Goal: Task Accomplishment & Management: Manage account settings

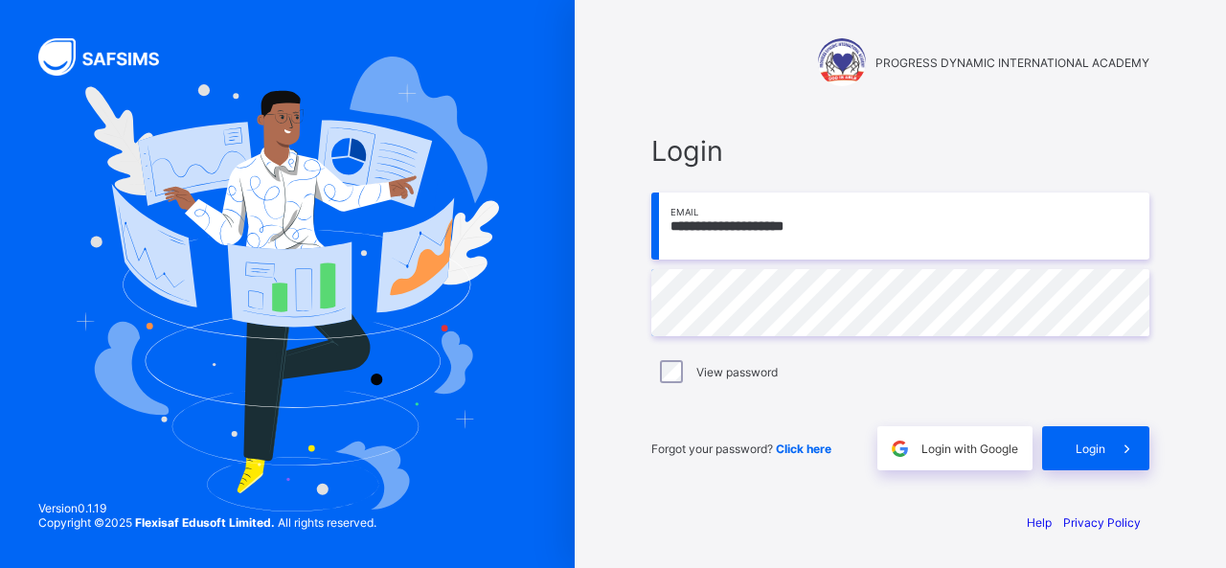
click at [737, 229] on input "**********" at bounding box center [901, 226] width 498 height 67
type input "**********"
click at [1038, 387] on div "View password" at bounding box center [901, 372] width 498 height 40
click at [1100, 447] on span "Login" at bounding box center [1091, 449] width 30 height 14
click at [1090, 452] on span "Login" at bounding box center [1091, 449] width 30 height 14
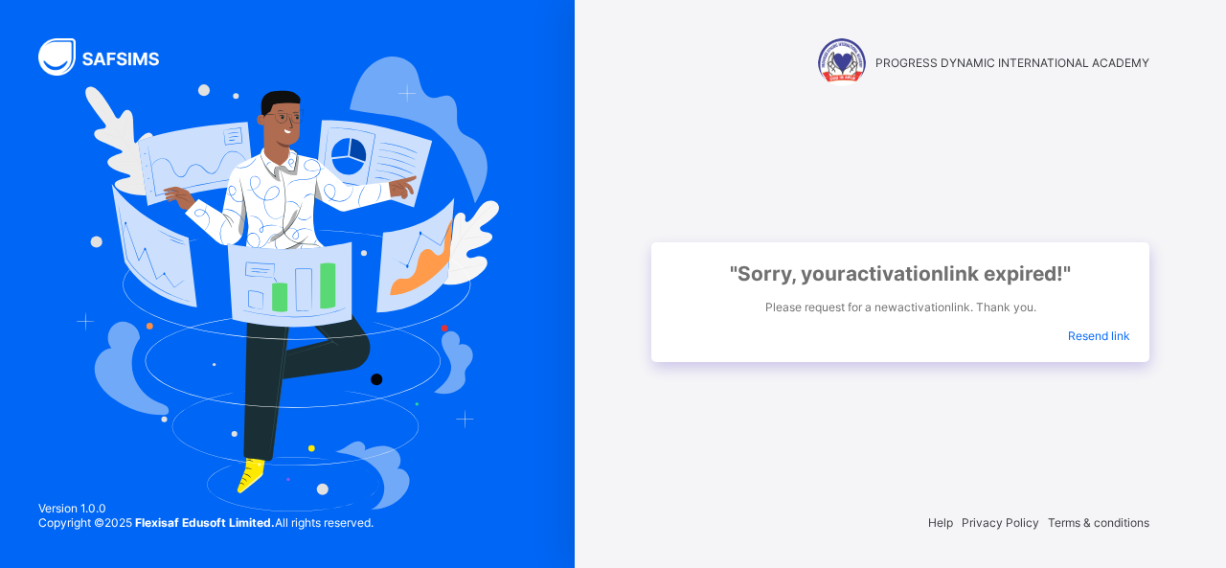
click at [1087, 331] on span "Resend link" at bounding box center [1099, 336] width 62 height 14
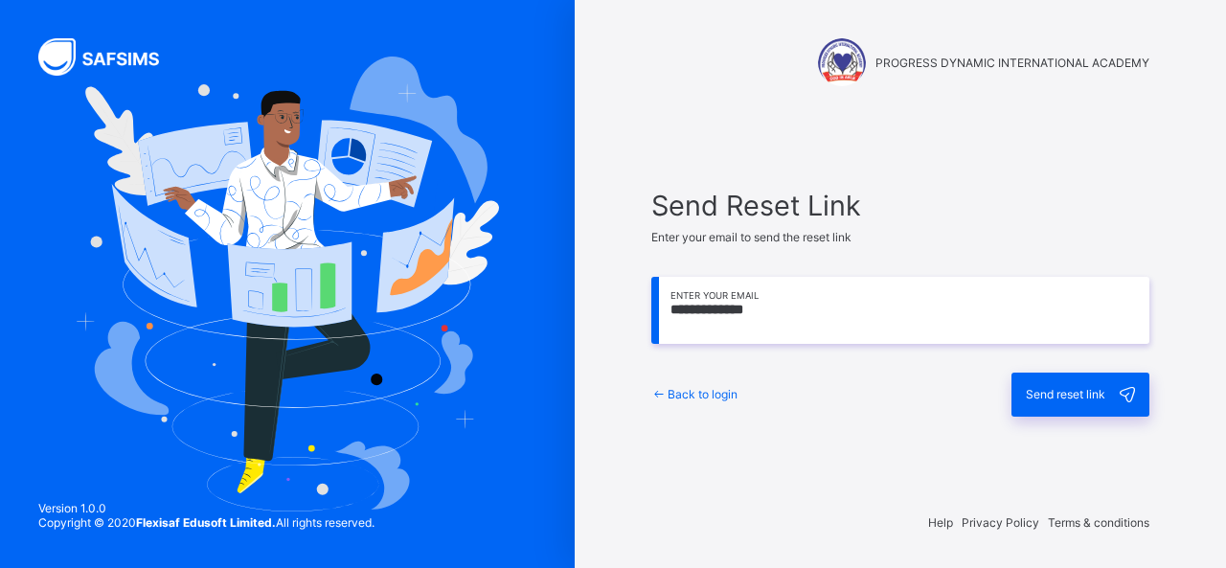
type input "**********"
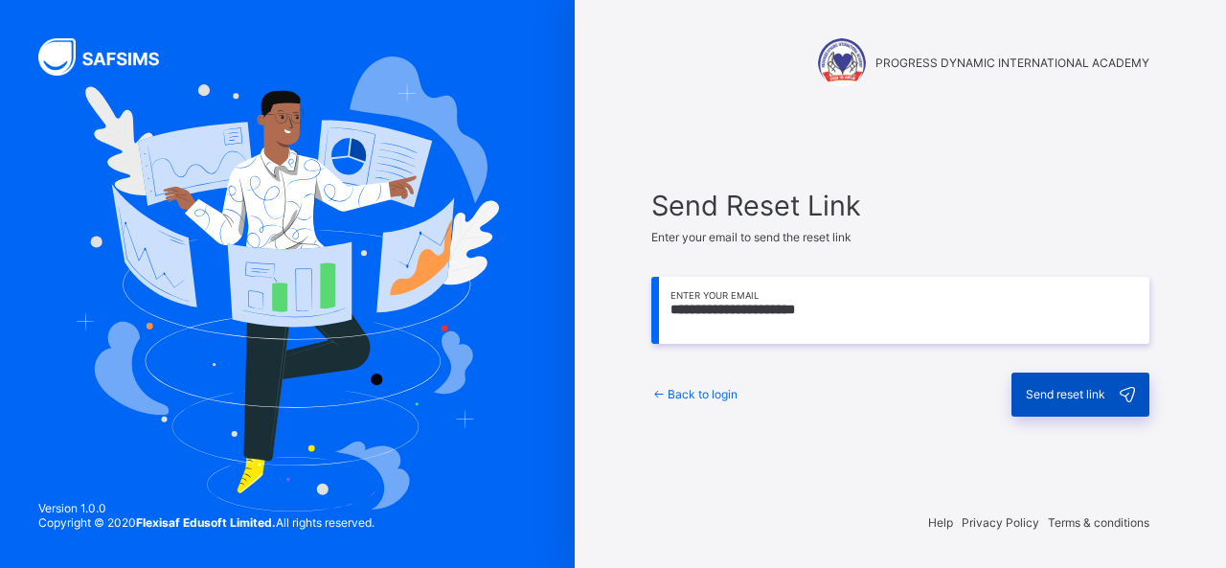
click at [1074, 396] on span "Send reset link" at bounding box center [1066, 394] width 80 height 14
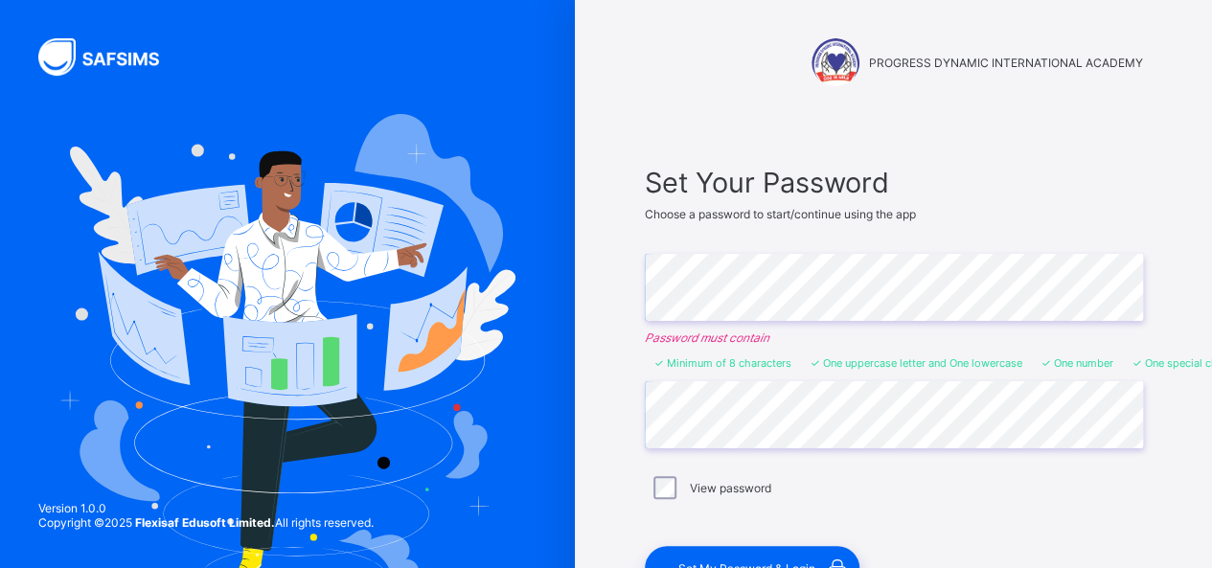
click at [874, 476] on div "View password" at bounding box center [894, 487] width 489 height 23
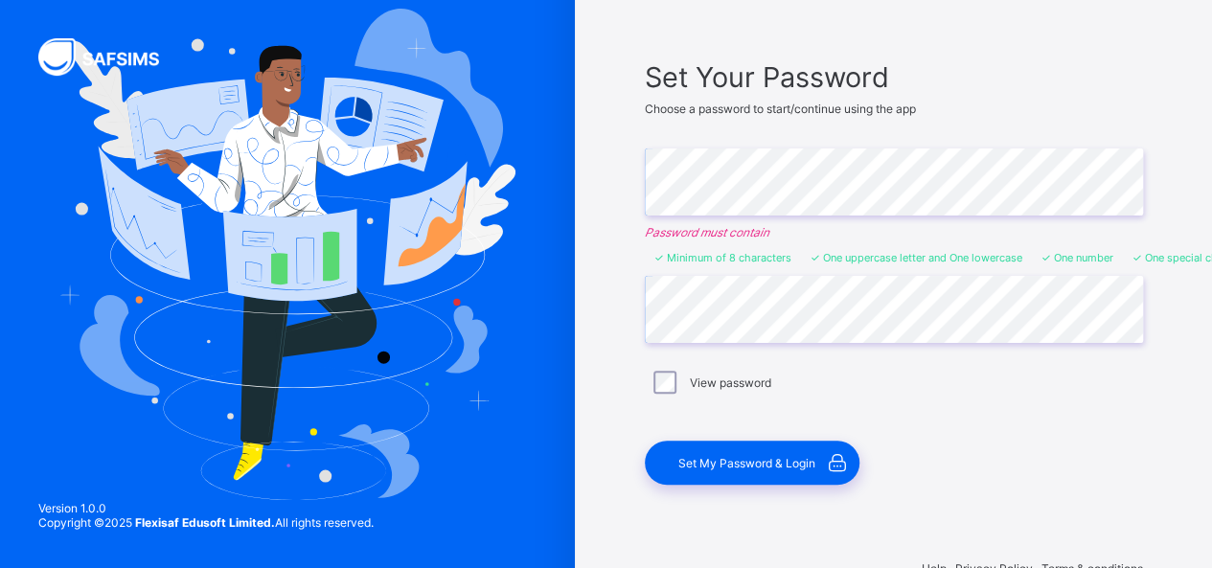
scroll to position [147, 0]
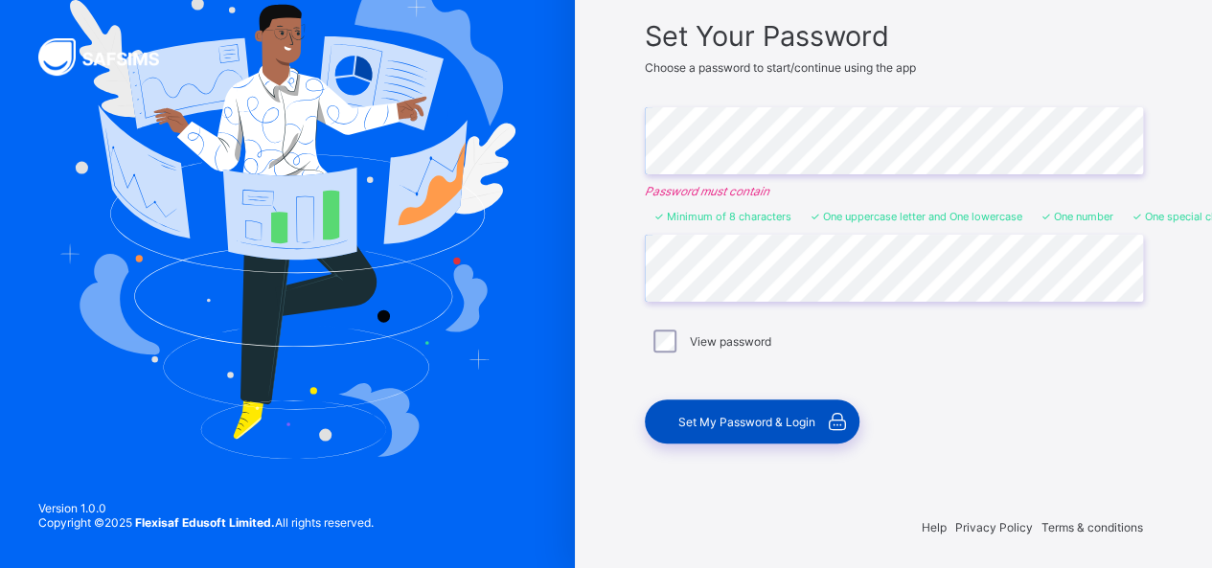
click at [757, 417] on span "Set My Password & Login" at bounding box center [746, 422] width 137 height 14
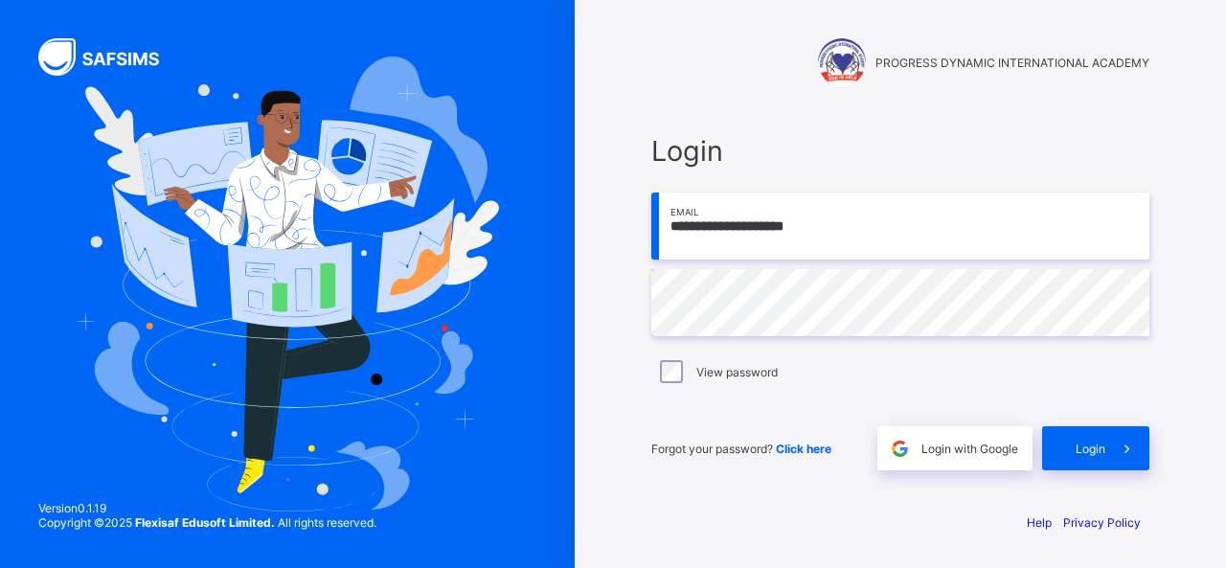
click at [740, 227] on input "**********" at bounding box center [901, 226] width 498 height 67
type input "**********"
click at [1089, 442] on span "Login" at bounding box center [1091, 449] width 30 height 14
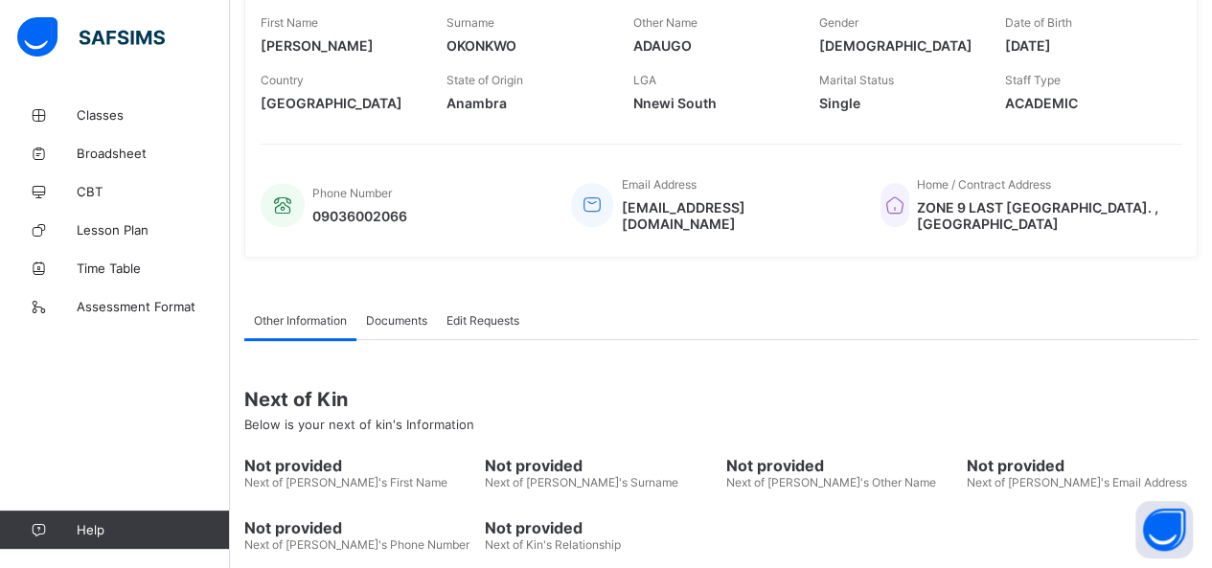
scroll to position [389, 0]
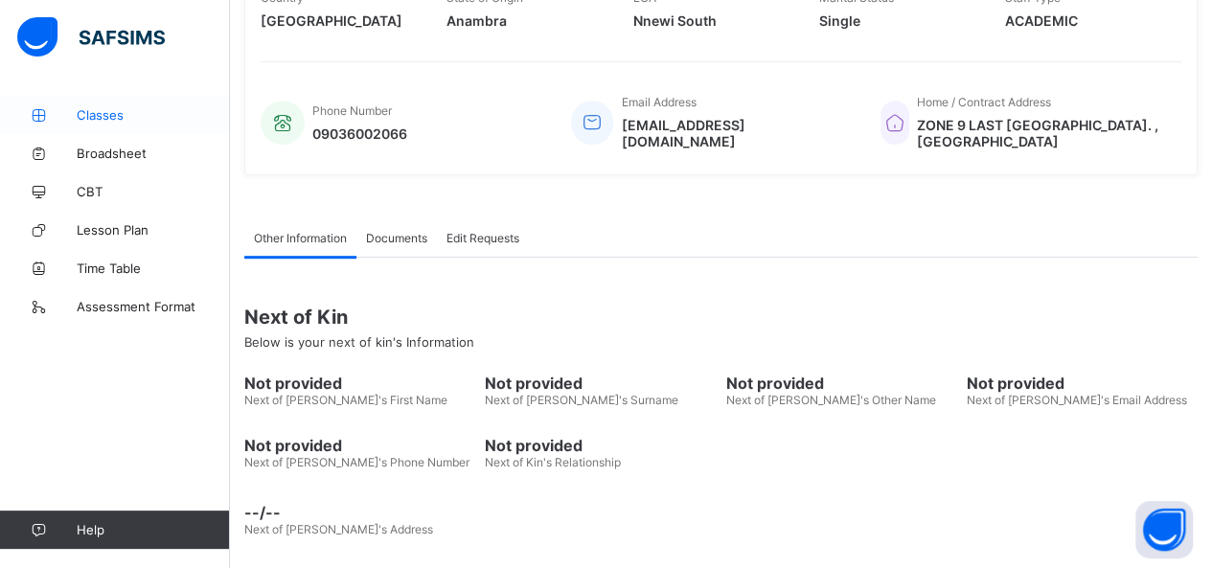
click at [107, 112] on span "Classes" at bounding box center [153, 114] width 153 height 15
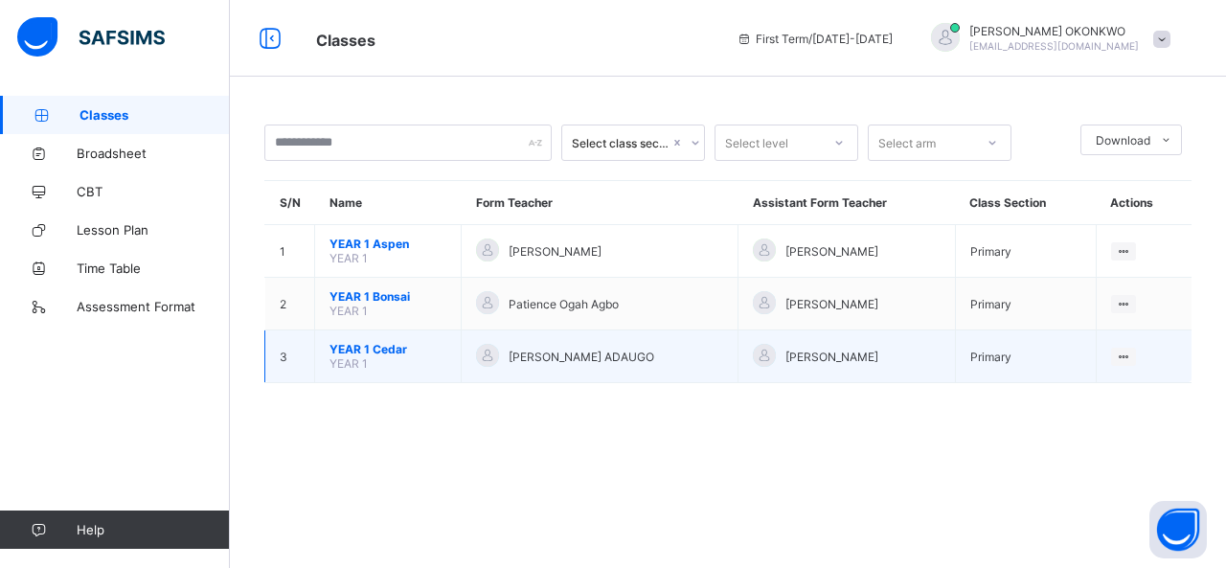
click at [393, 359] on td "YEAR 1 Cedar YEAR 1" at bounding box center [388, 357] width 147 height 53
click at [372, 342] on span "YEAR 1 Cedar" at bounding box center [388, 349] width 117 height 14
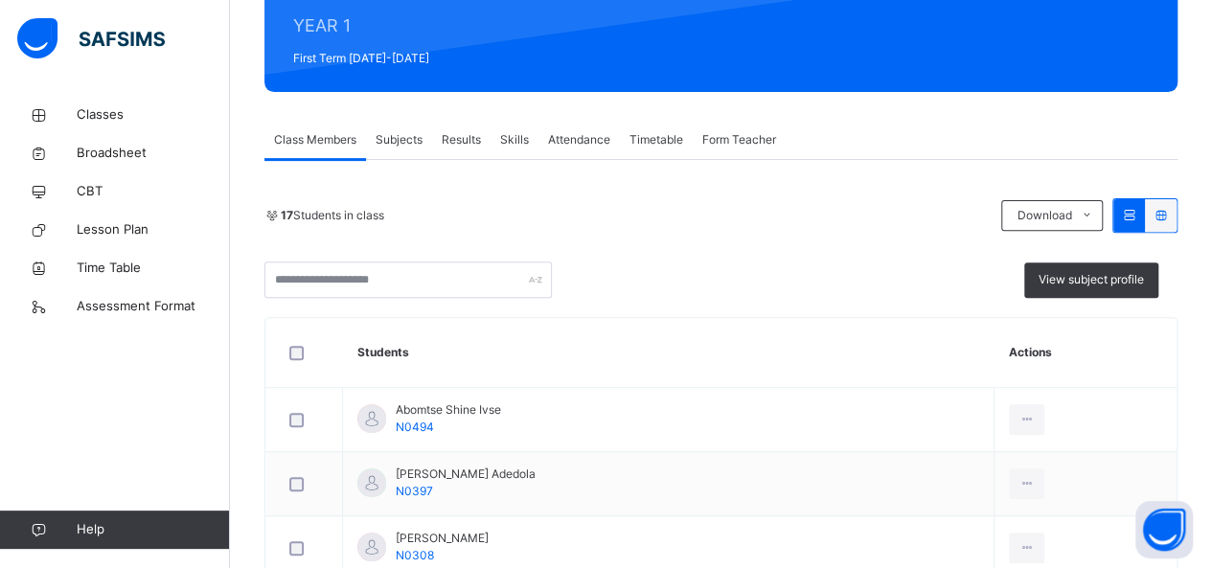
scroll to position [163, 0]
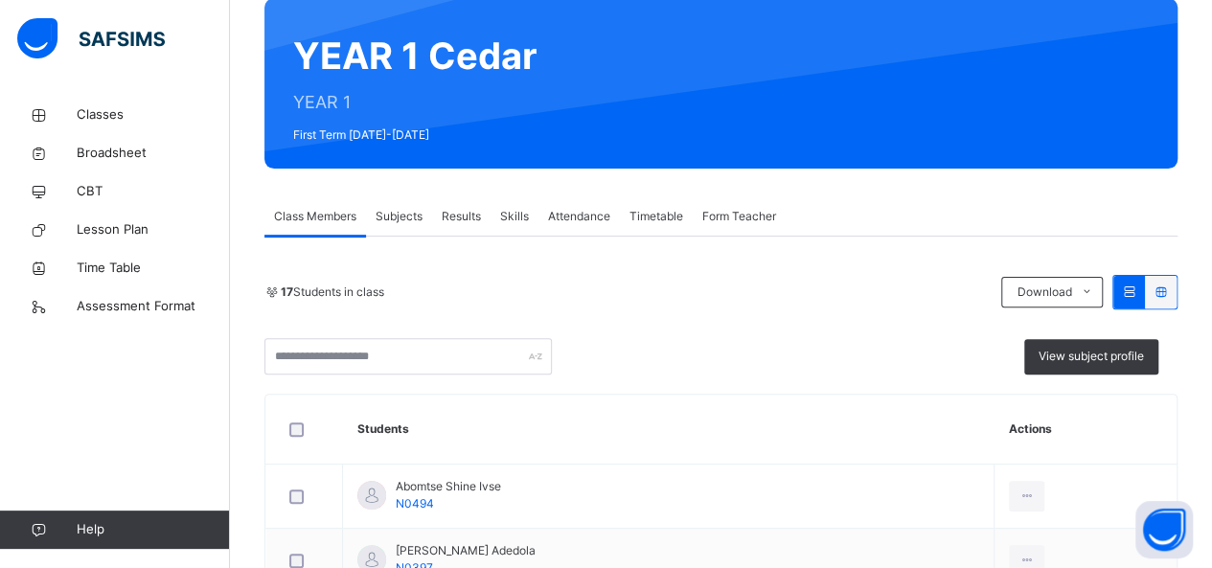
click at [460, 216] on span "Results" at bounding box center [461, 216] width 39 height 17
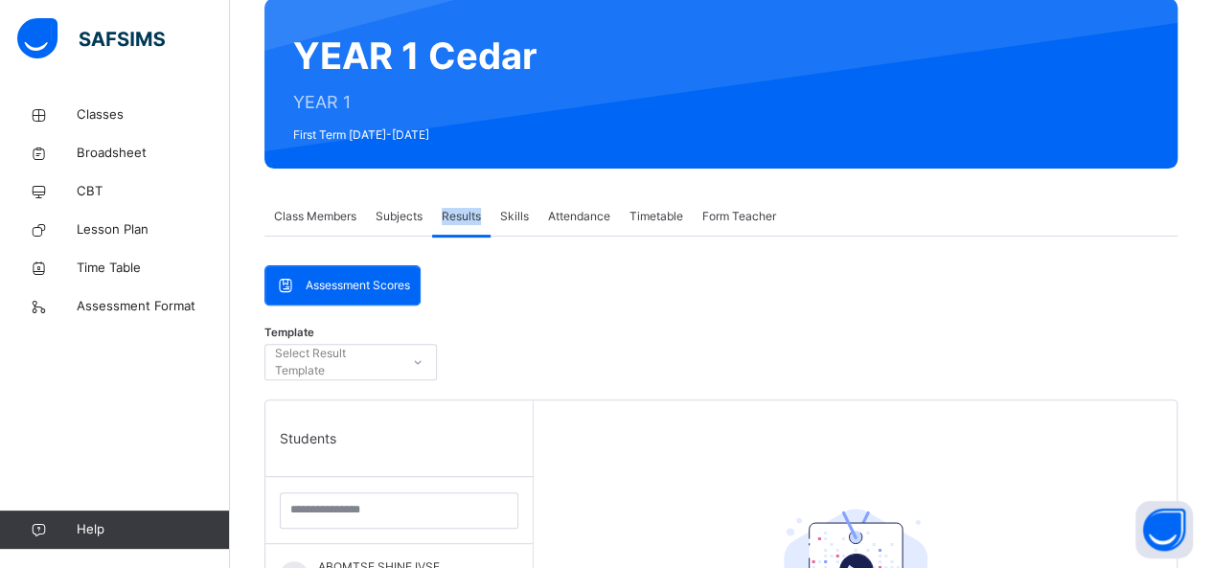
click at [460, 216] on span "Results" at bounding box center [461, 216] width 39 height 17
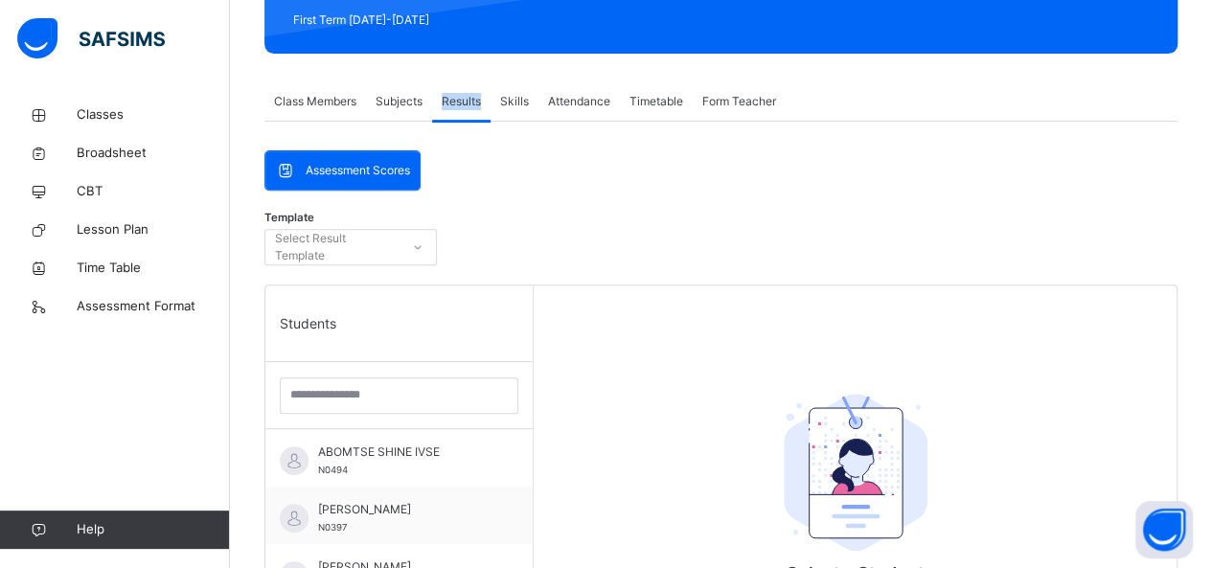
scroll to position [240, 0]
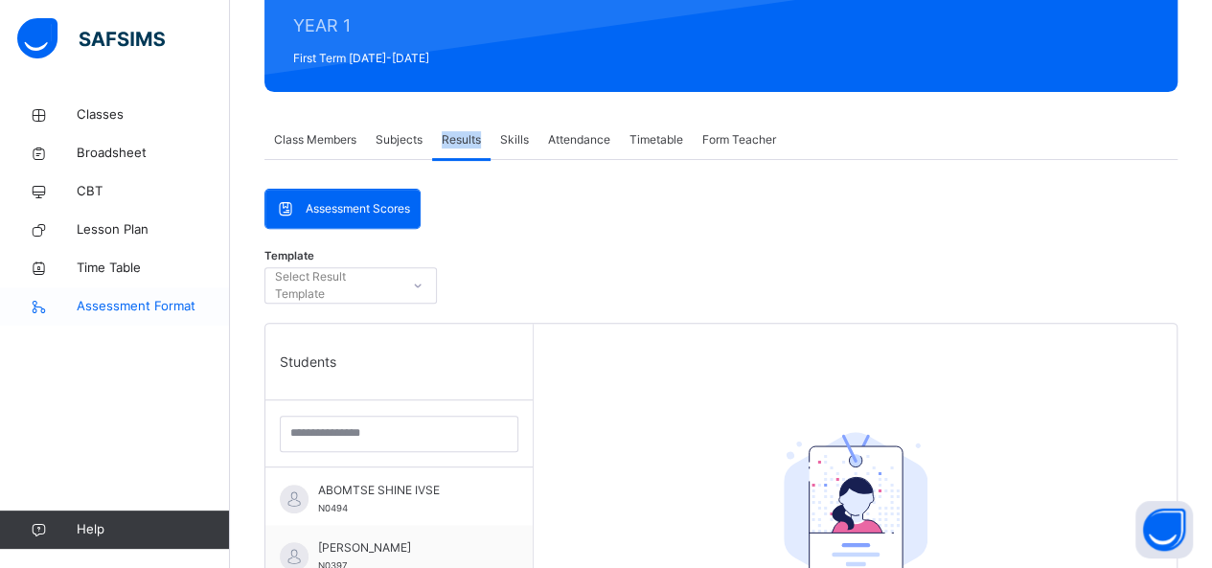
click at [117, 309] on span "Assessment Format" at bounding box center [153, 306] width 153 height 19
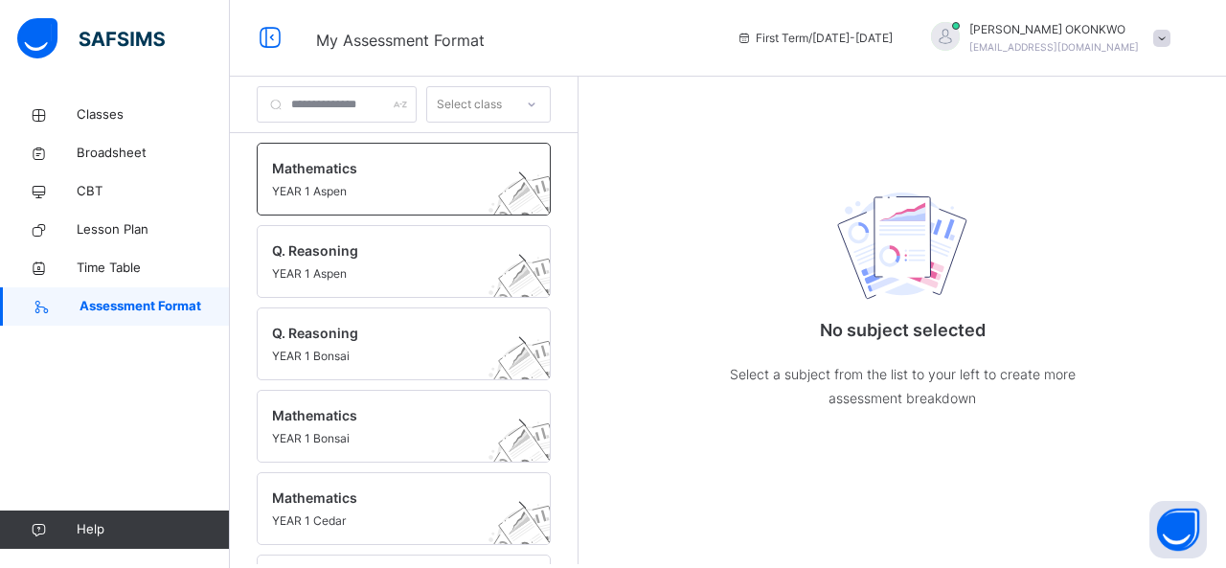
click at [354, 191] on span "YEAR 1 Aspen" at bounding box center [385, 191] width 227 height 17
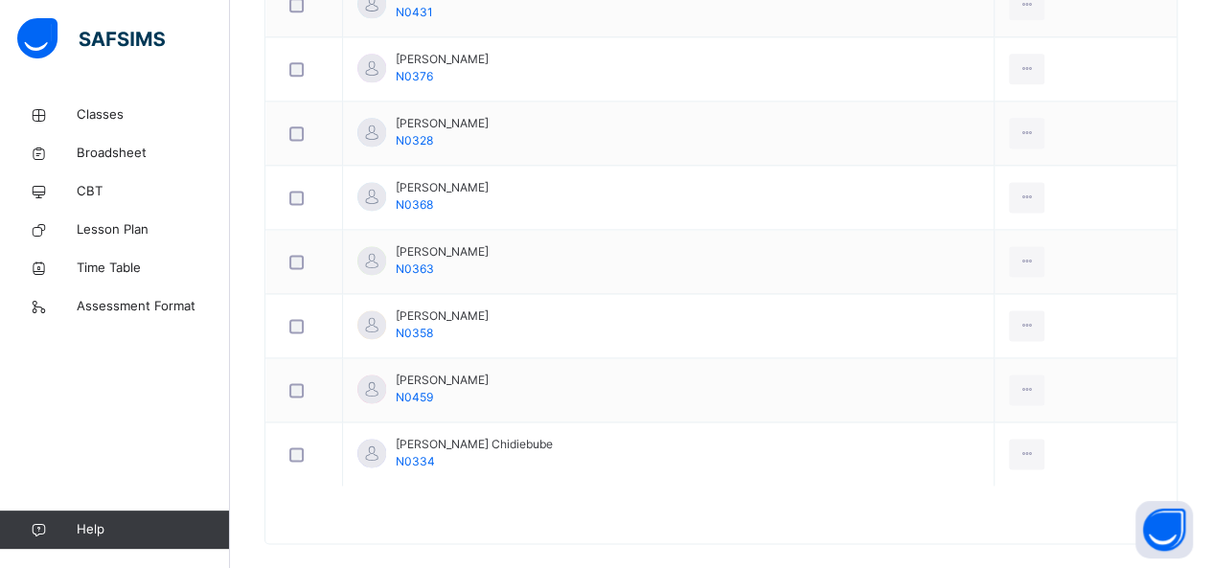
scroll to position [1249, 0]
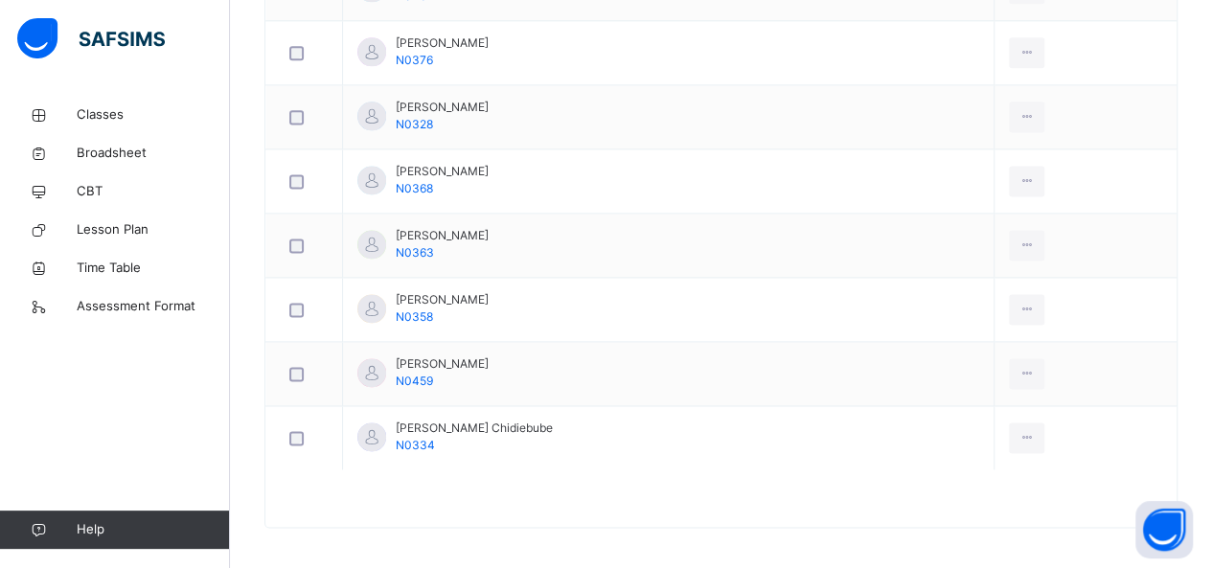
click at [105, 528] on span "Help" at bounding box center [153, 529] width 152 height 19
click at [92, 526] on span "Help" at bounding box center [153, 529] width 152 height 19
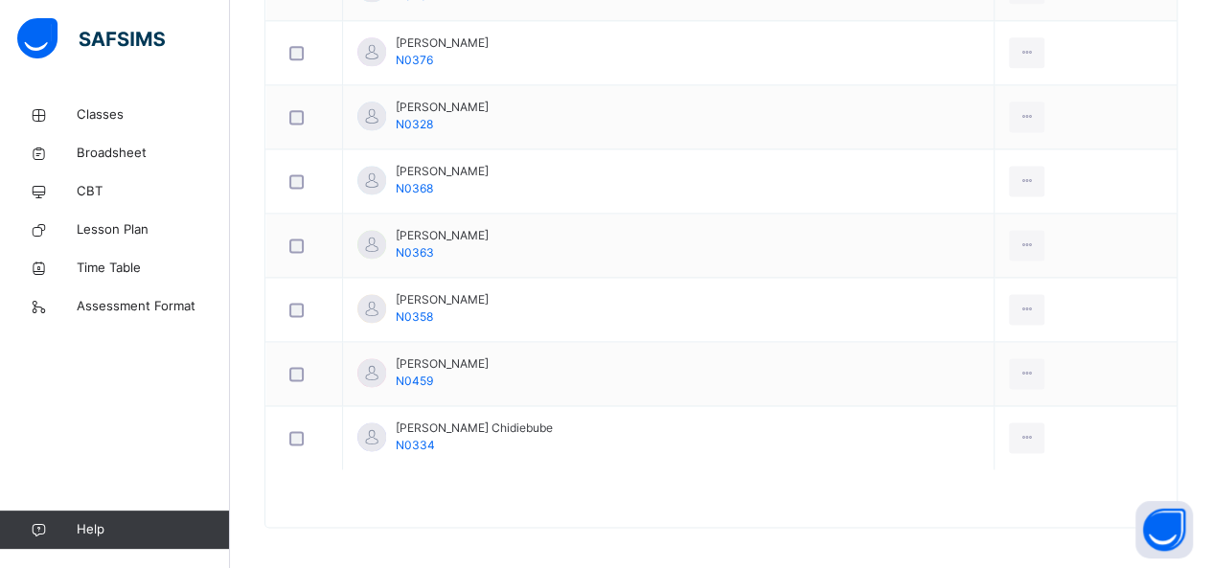
click at [95, 528] on span "Help" at bounding box center [153, 529] width 152 height 19
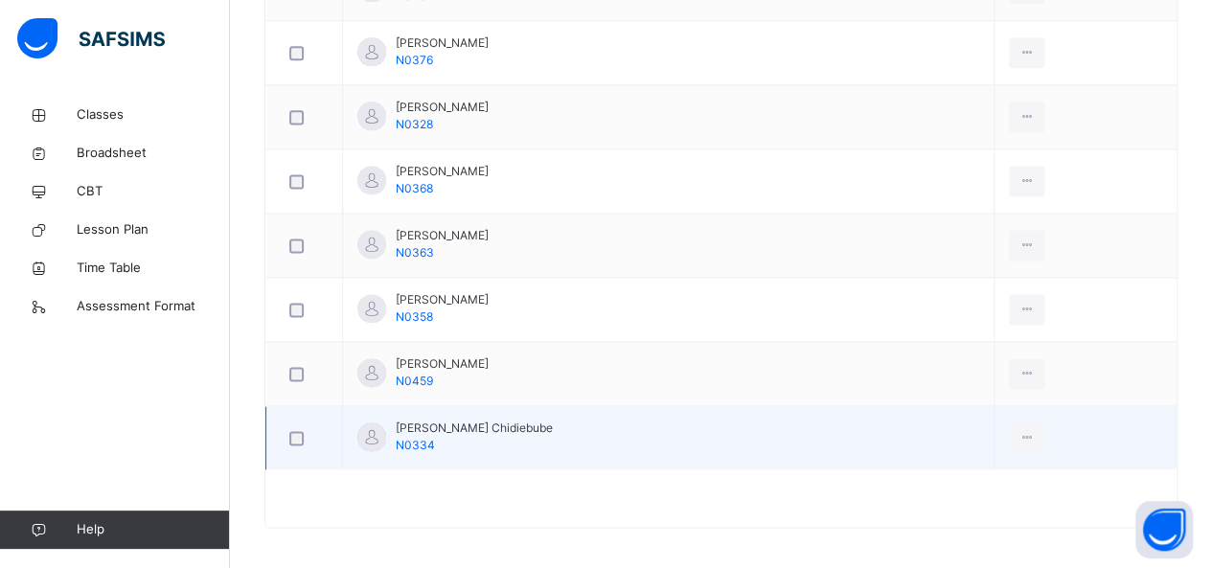
click at [791, 444] on td "Uzor Chukwuebuka Chidiebube N0334" at bounding box center [669, 438] width 652 height 64
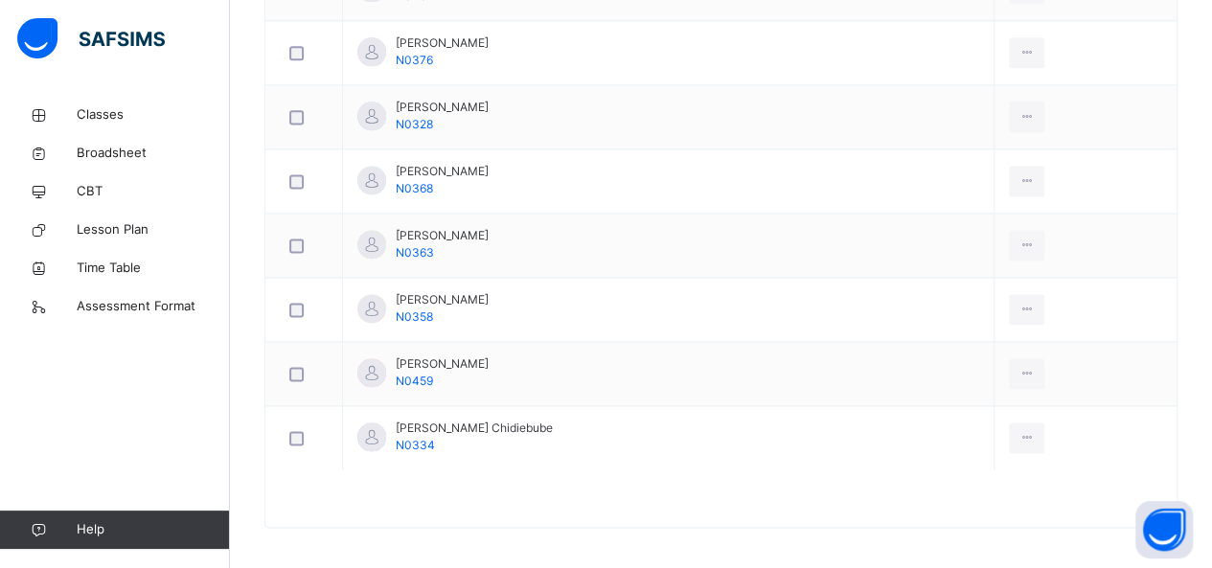
click at [89, 532] on span "Help" at bounding box center [153, 529] width 152 height 19
click at [109, 542] on link "Help" at bounding box center [114, 530] width 229 height 38
click at [92, 534] on span "Help" at bounding box center [153, 529] width 152 height 19
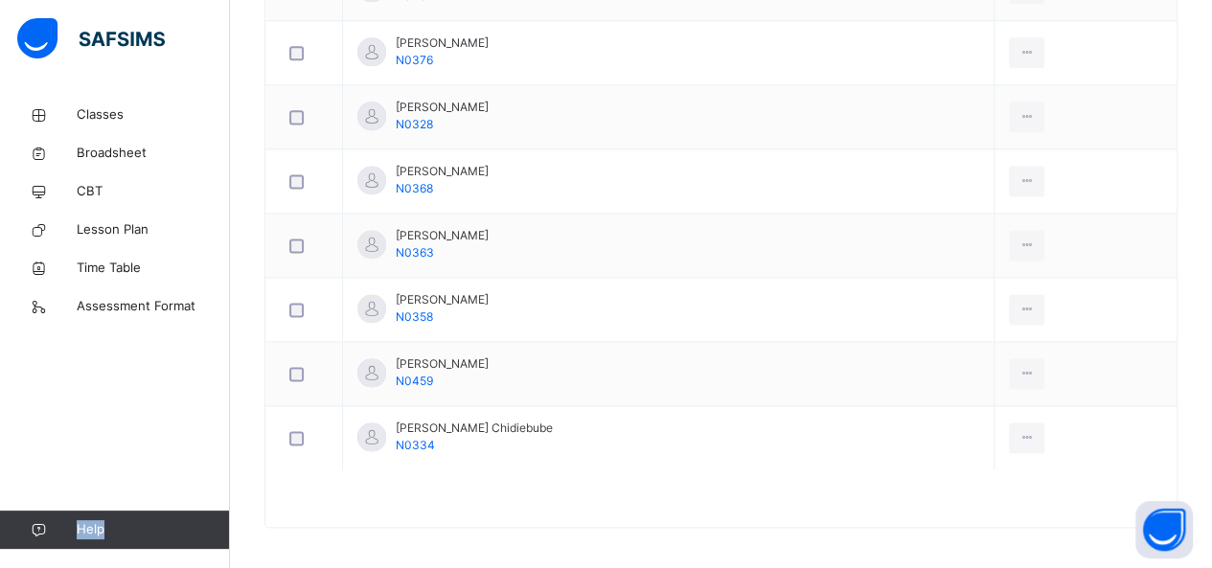
click at [99, 528] on span "Help" at bounding box center [153, 529] width 152 height 19
click at [159, 195] on span "CBT" at bounding box center [153, 191] width 153 height 19
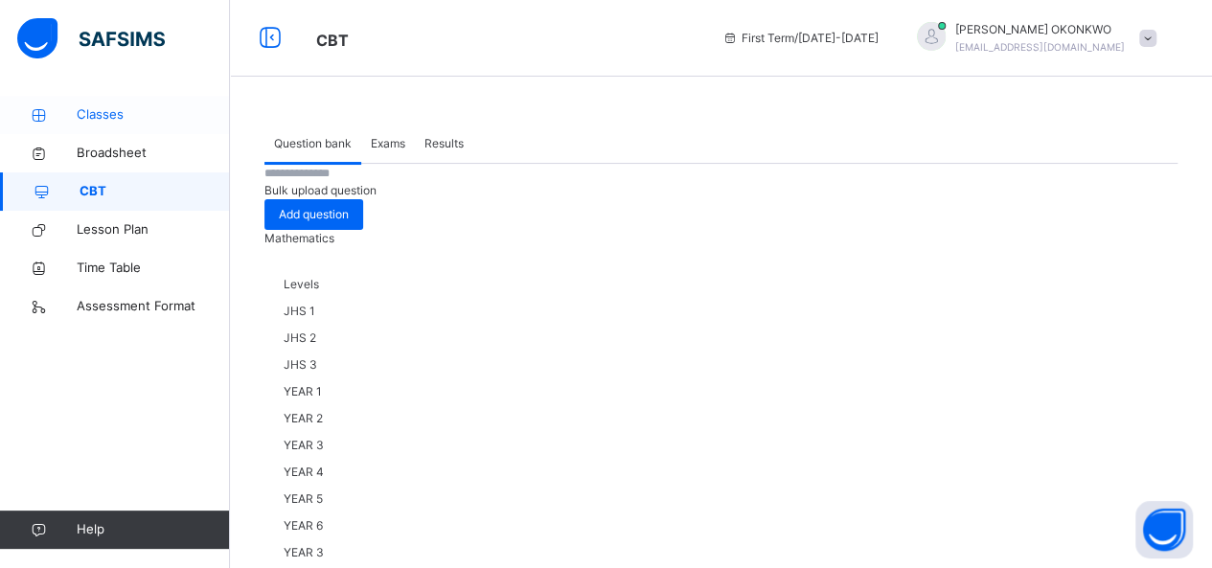
click at [110, 112] on span "Classes" at bounding box center [153, 114] width 153 height 19
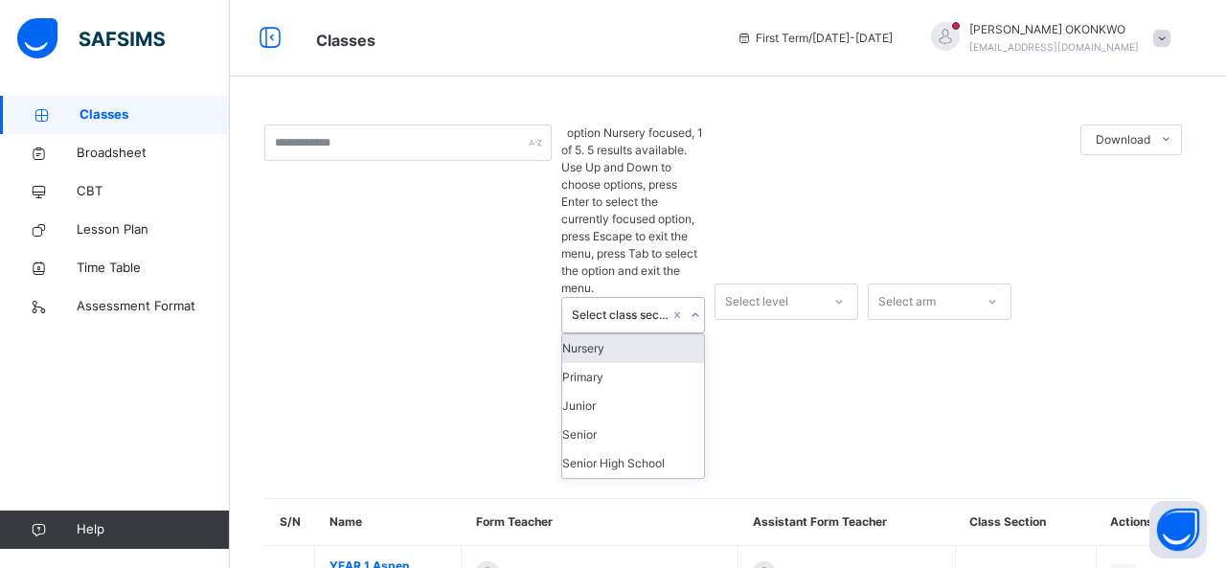
click at [694, 306] on icon at bounding box center [695, 315] width 11 height 19
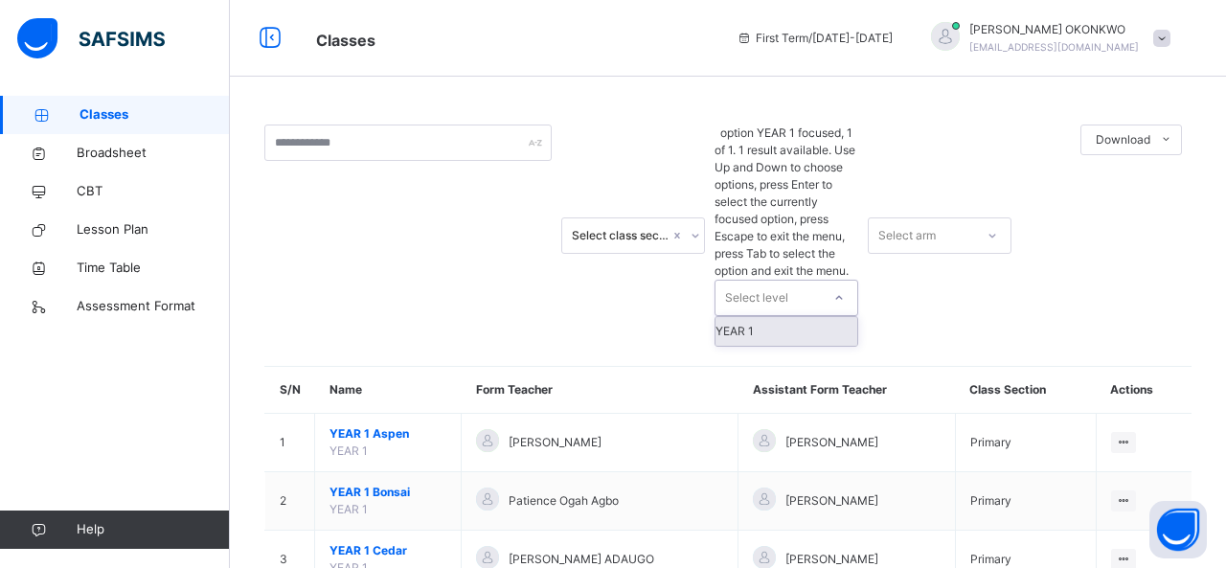
click at [844, 283] on div at bounding box center [839, 298] width 33 height 31
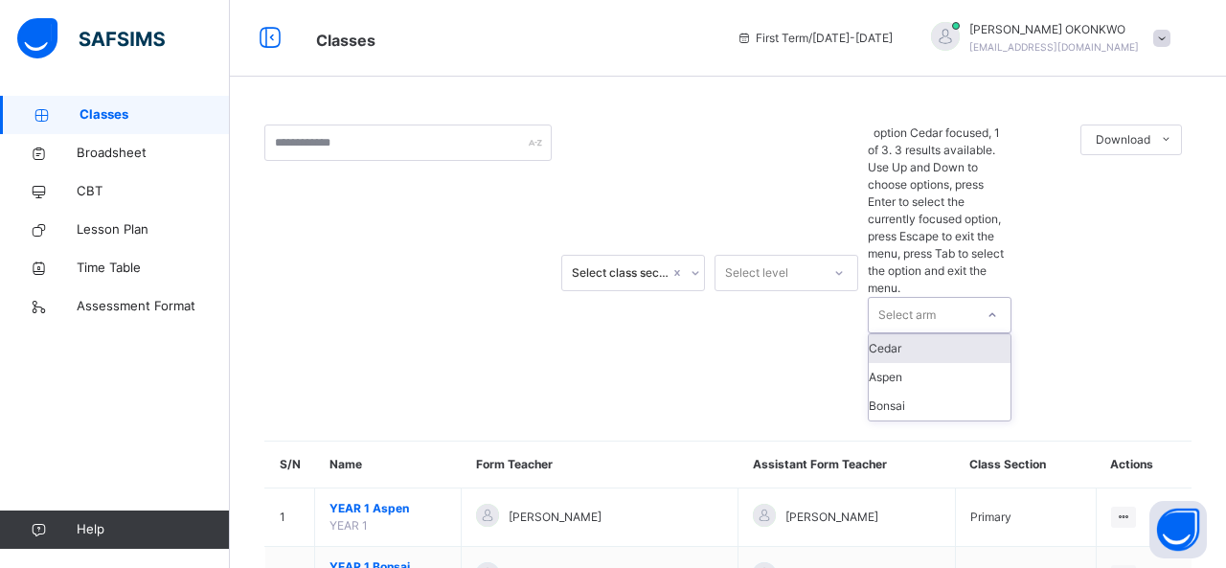
click at [996, 306] on icon at bounding box center [992, 315] width 11 height 19
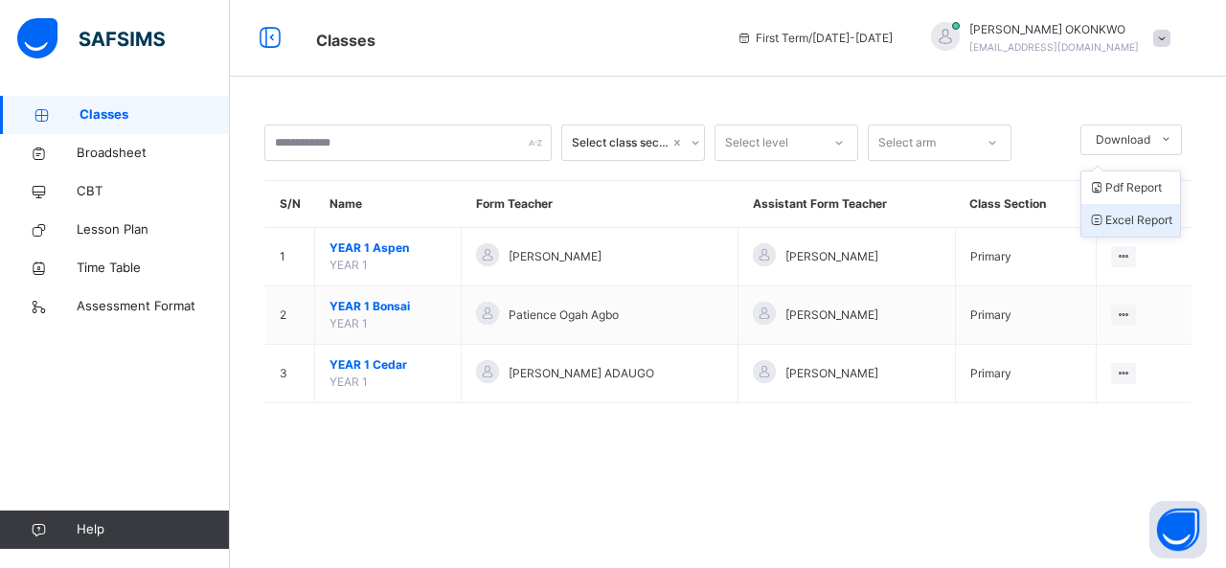
click at [1158, 216] on li "Excel Report" at bounding box center [1131, 220] width 99 height 33
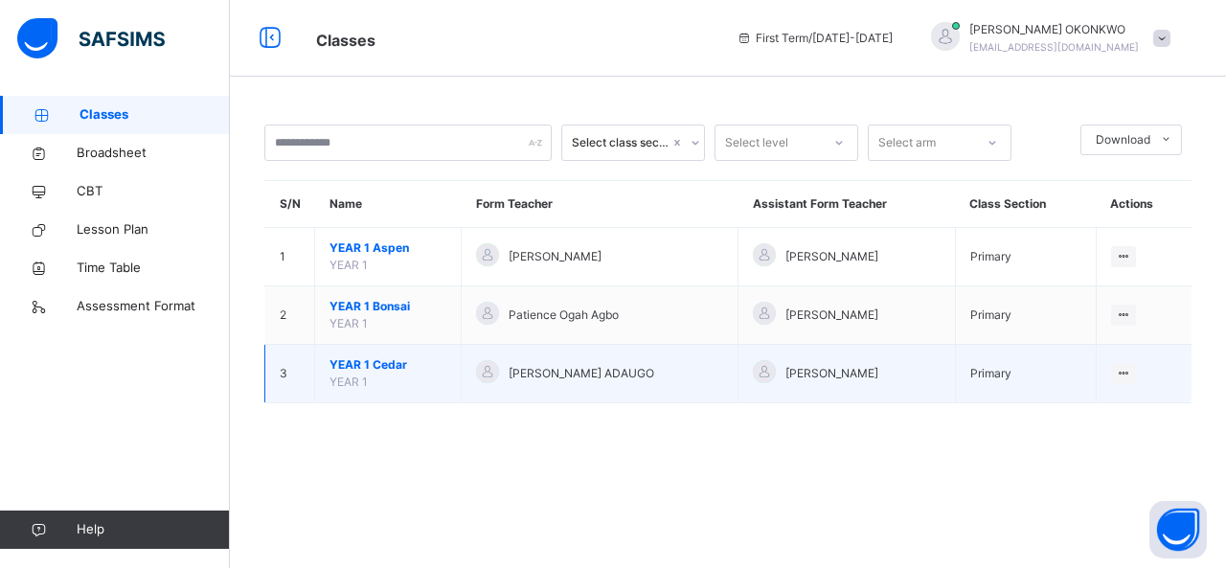
click at [360, 378] on span "YEAR 1" at bounding box center [349, 382] width 38 height 14
click at [404, 362] on span "YEAR 1 Cedar" at bounding box center [388, 364] width 117 height 17
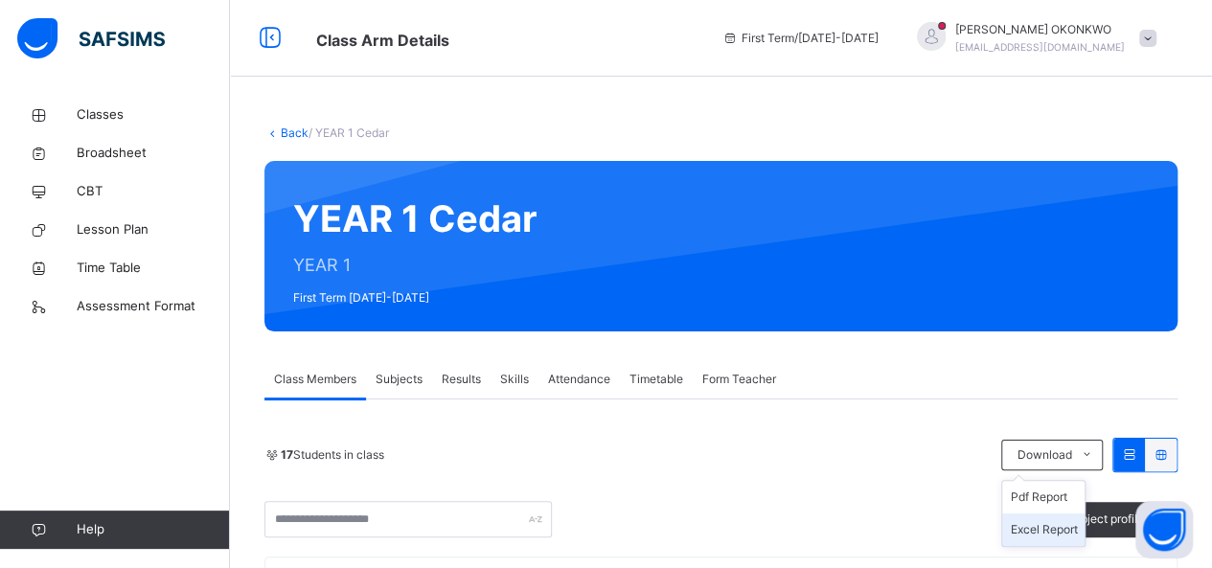
click at [1085, 530] on li "Excel Report" at bounding box center [1043, 530] width 82 height 33
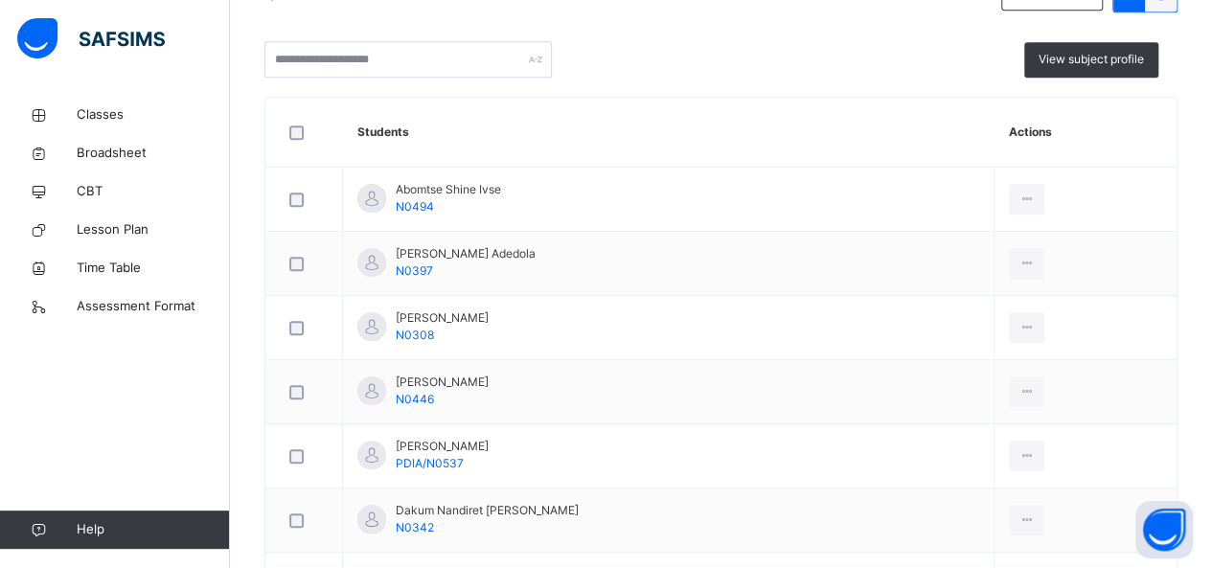
scroll to position [472, 0]
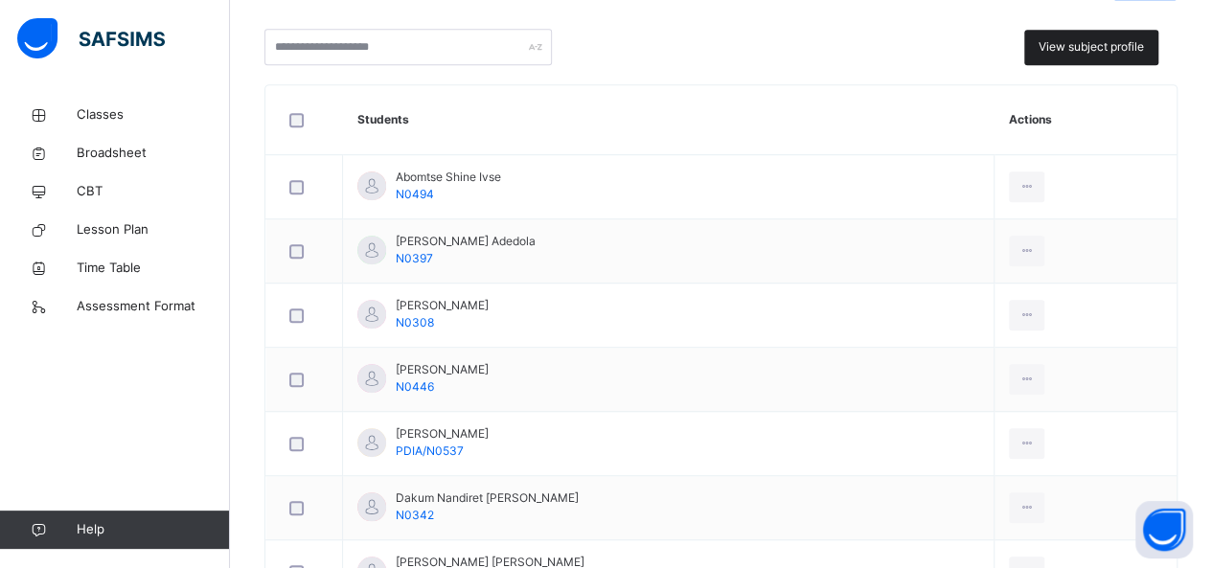
click at [1114, 43] on span "View subject profile" at bounding box center [1091, 46] width 105 height 17
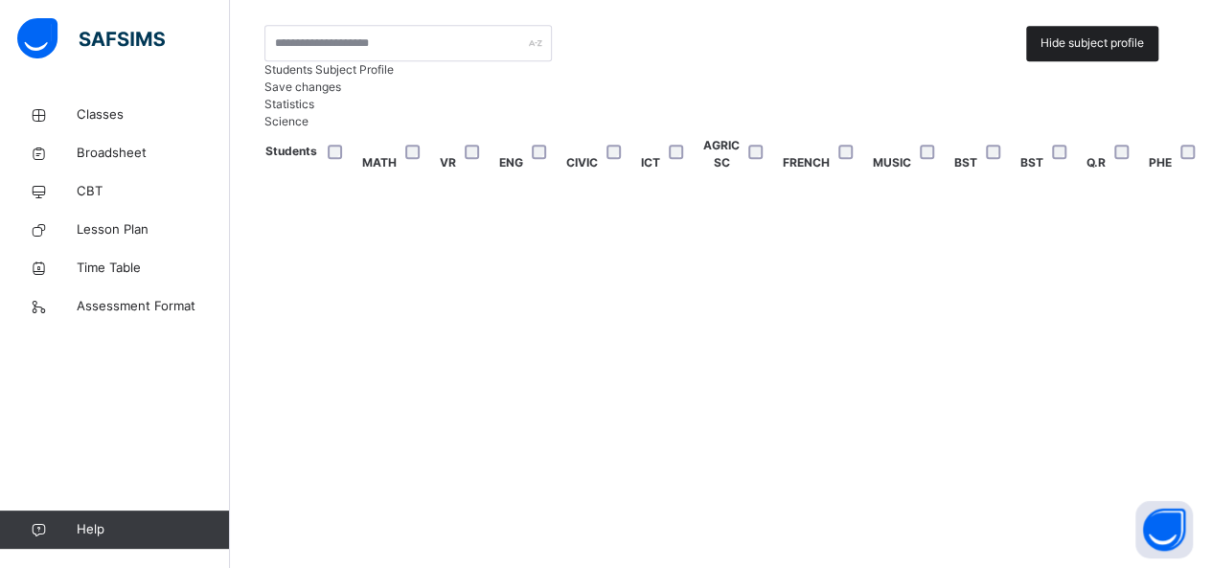
click at [1114, 43] on span "Hide subject profile" at bounding box center [1092, 42] width 103 height 17
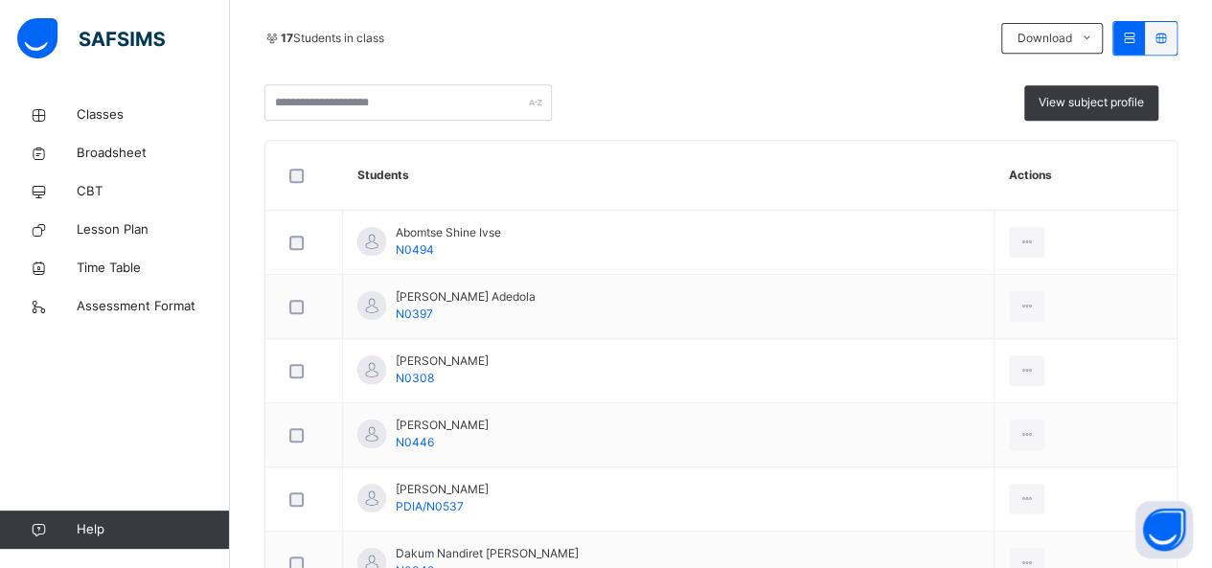
scroll to position [0, 0]
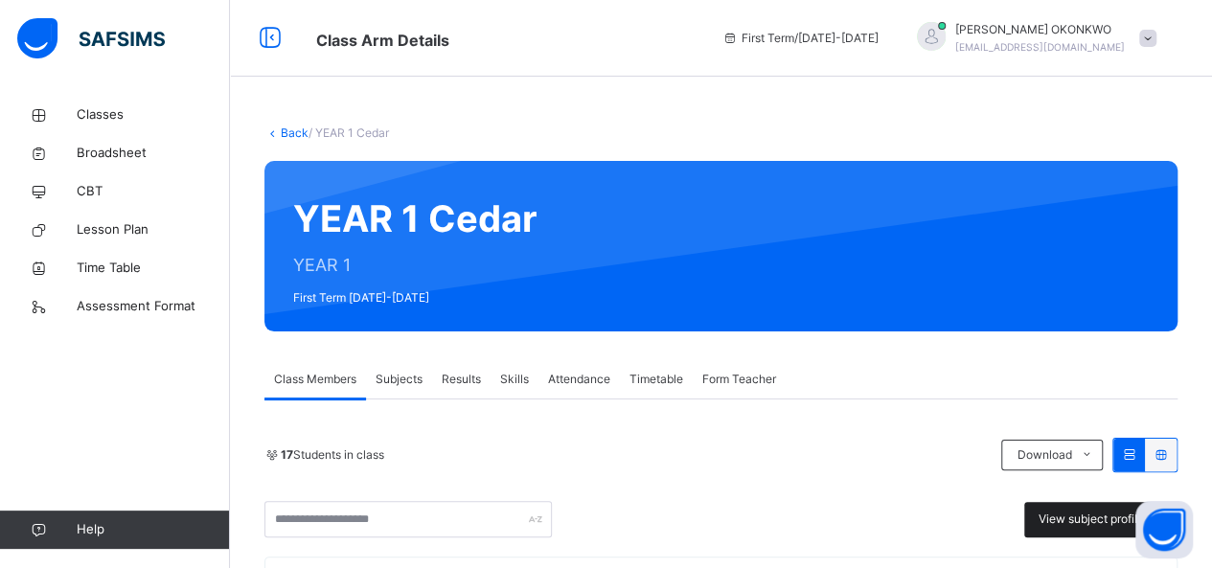
click at [1092, 520] on span "View subject profile" at bounding box center [1091, 519] width 105 height 17
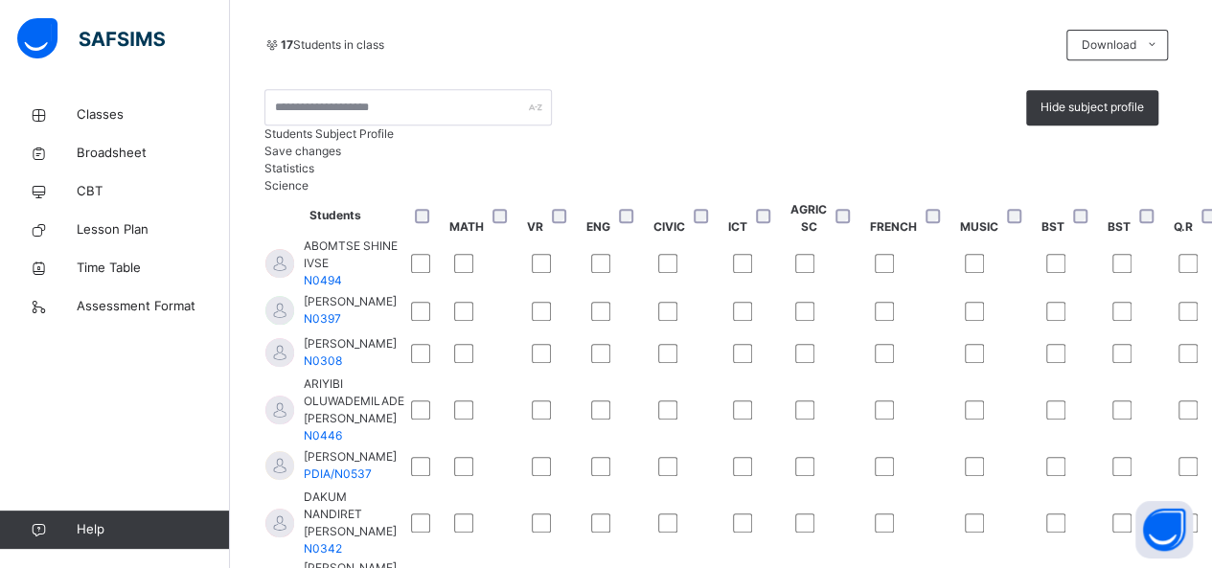
scroll to position [434, 0]
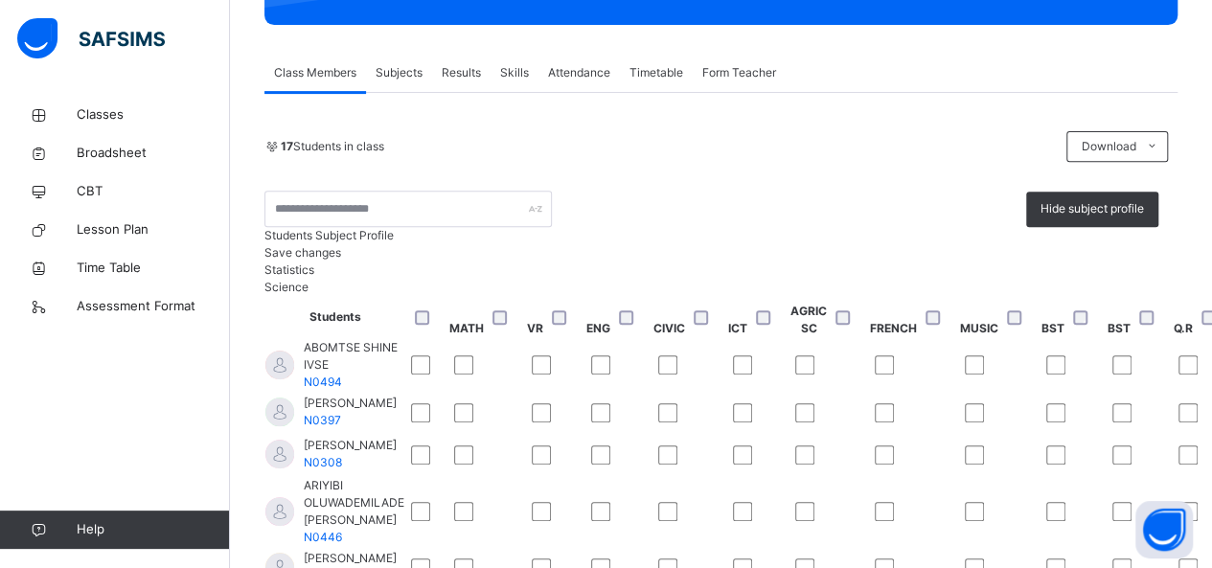
scroll to position [659, 0]
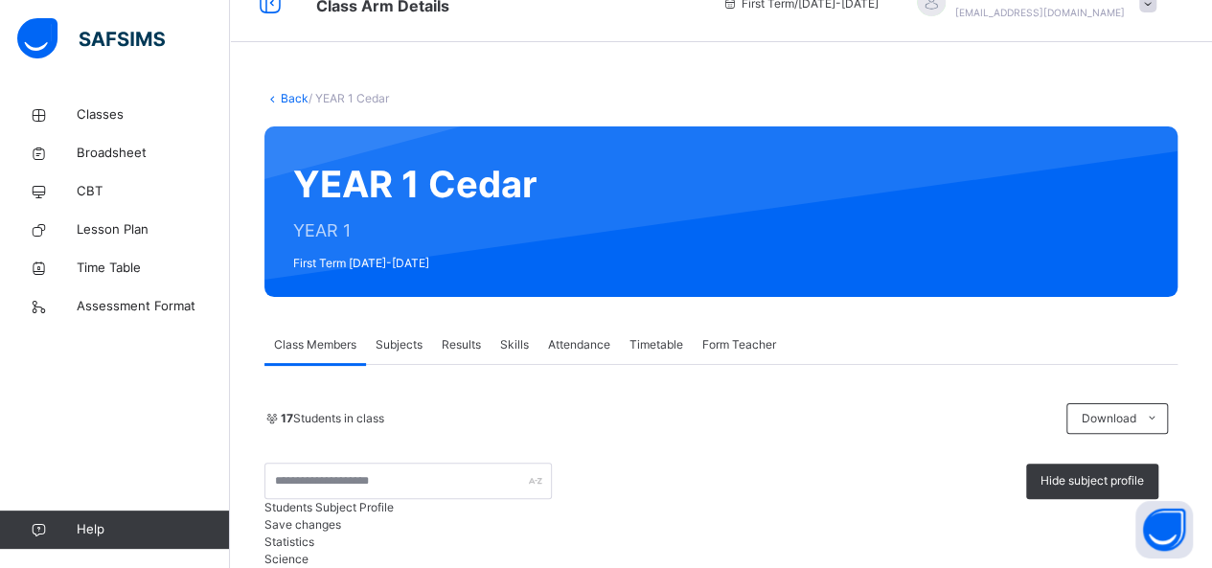
scroll to position [0, 0]
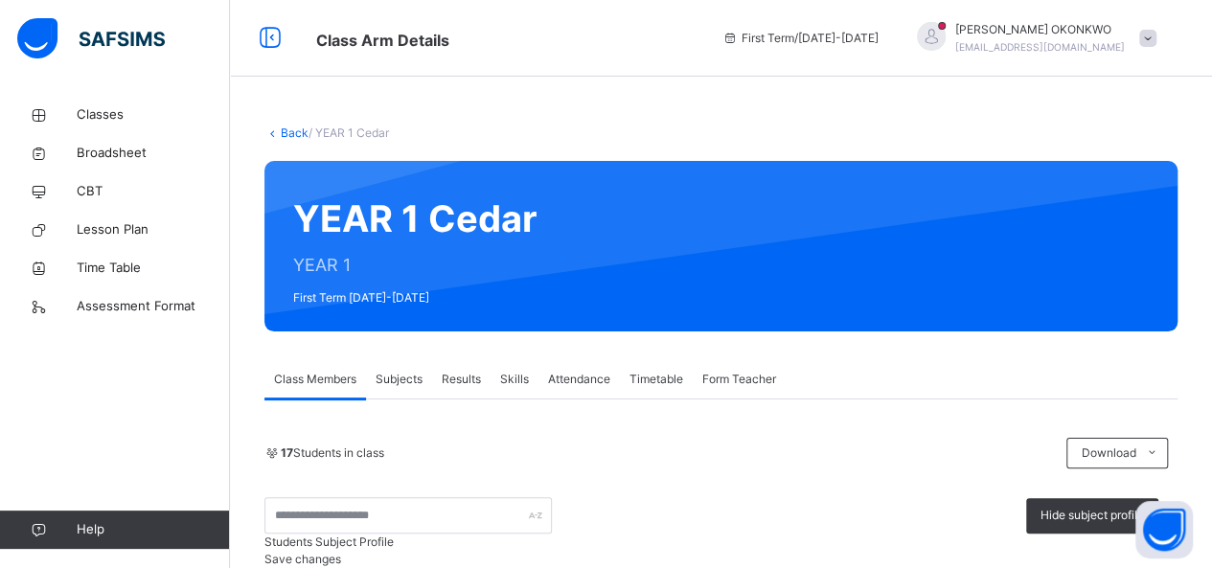
click at [575, 380] on span "Attendance" at bounding box center [579, 379] width 62 height 17
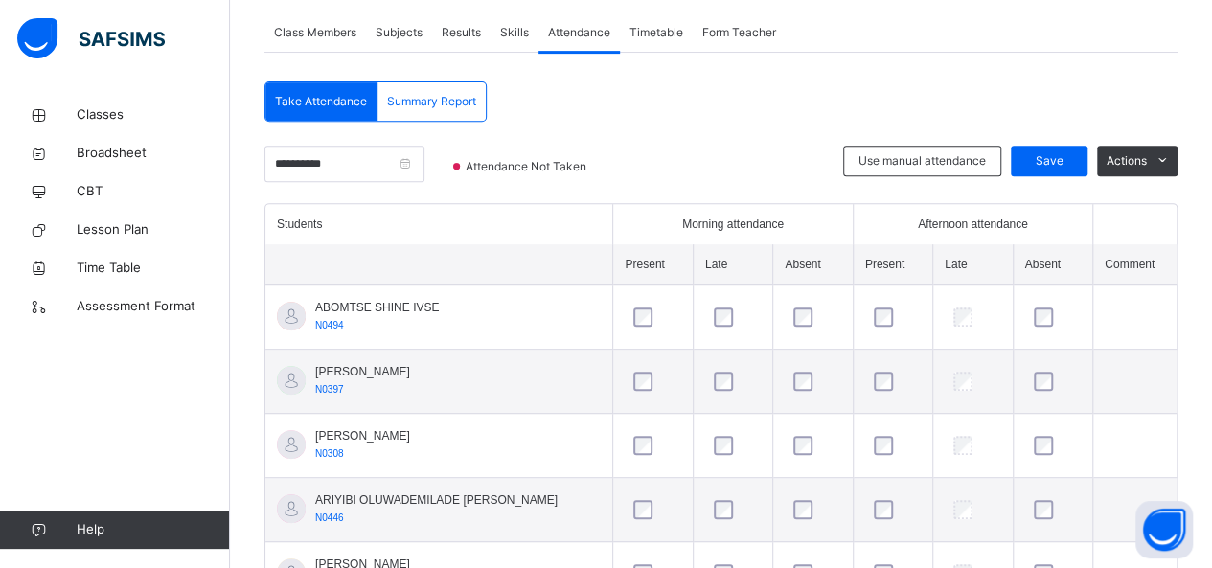
scroll to position [357, 0]
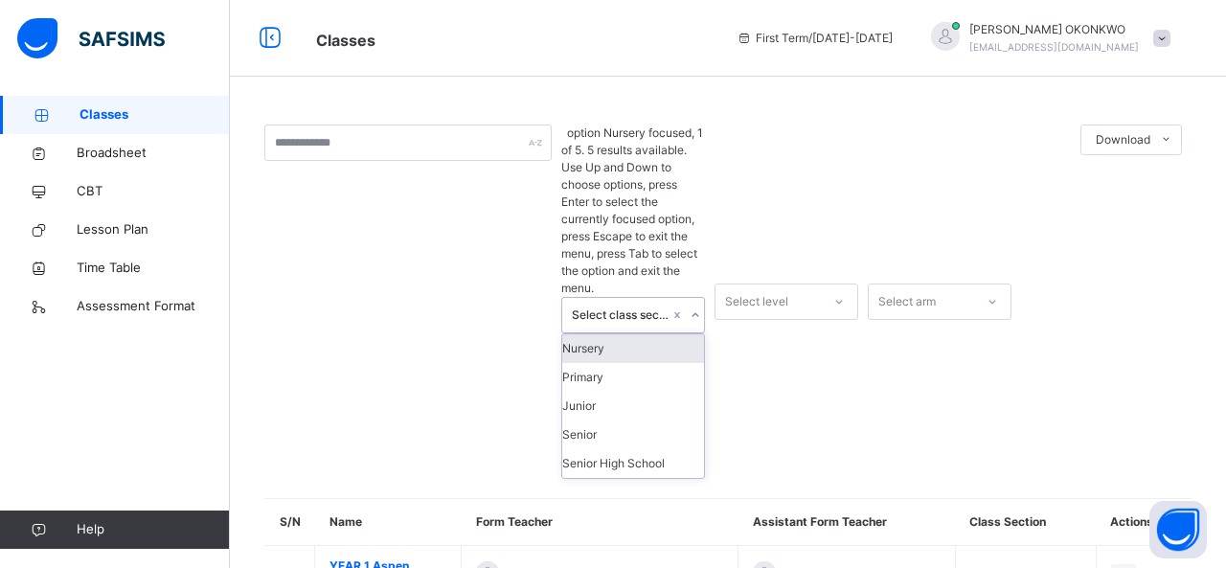
click at [690, 306] on icon at bounding box center [695, 315] width 11 height 19
click at [683, 363] on div "Primary" at bounding box center [633, 377] width 142 height 29
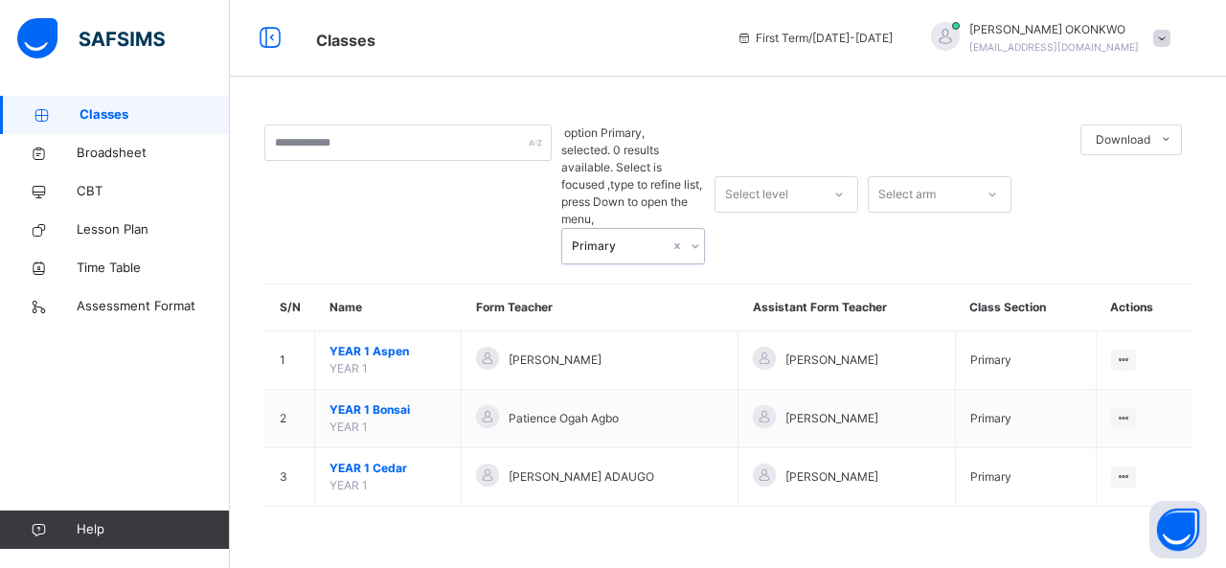
click at [844, 185] on icon at bounding box center [839, 194] width 11 height 19
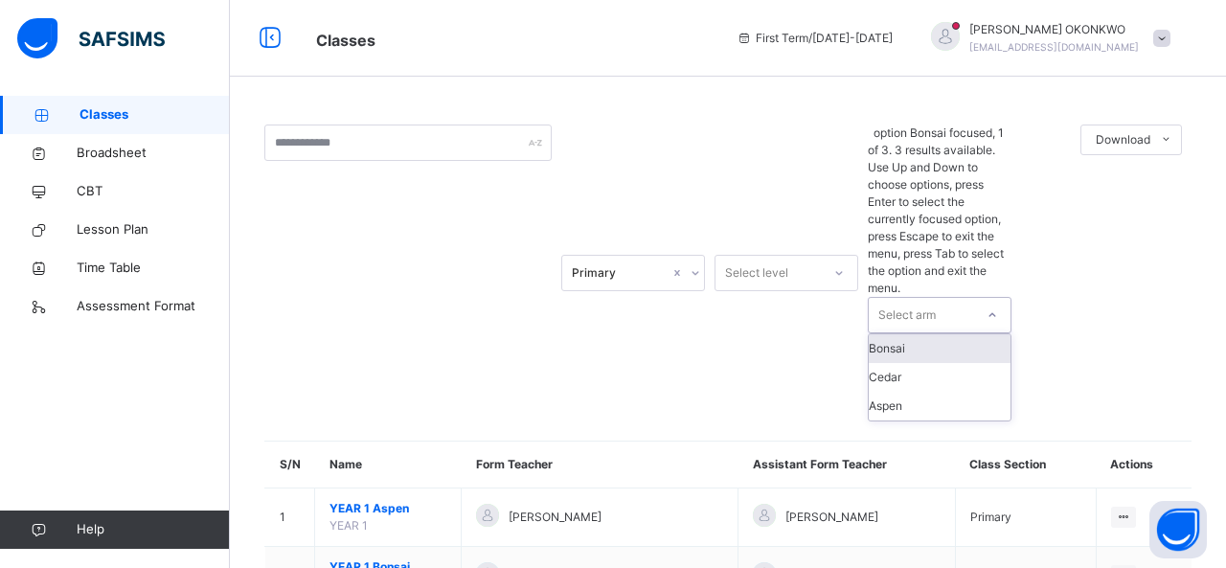
click at [993, 306] on icon at bounding box center [992, 315] width 11 height 19
click at [997, 363] on div "Cedar" at bounding box center [940, 377] width 142 height 29
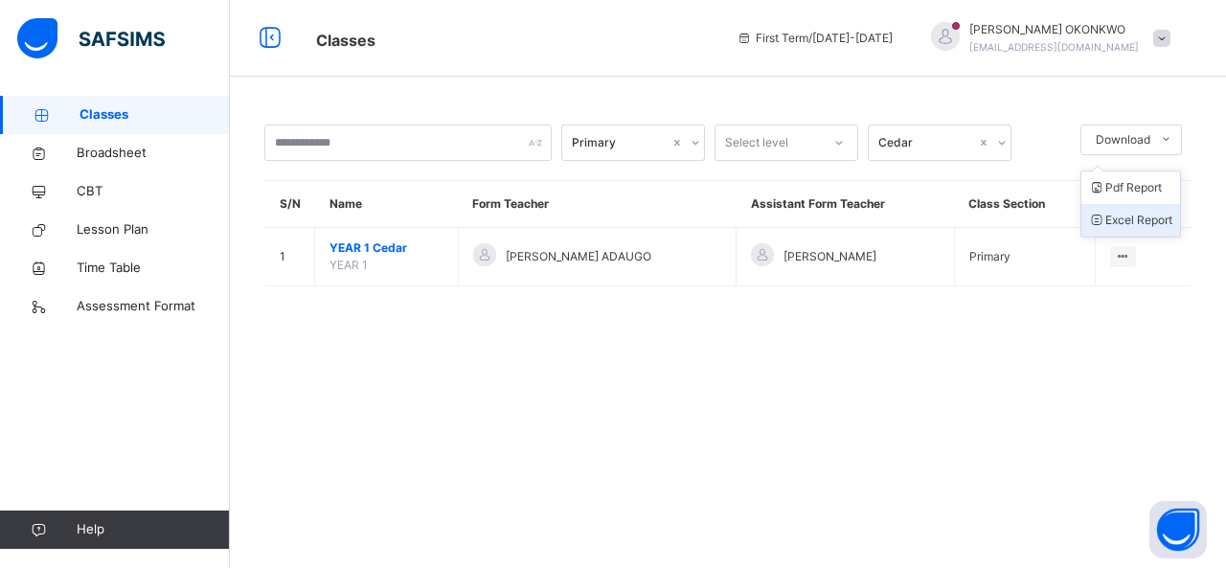
click at [1157, 216] on li "Excel Report" at bounding box center [1131, 220] width 99 height 33
click at [1139, 213] on li "Excel Report" at bounding box center [1131, 220] width 99 height 33
click at [272, 39] on icon at bounding box center [270, 38] width 33 height 34
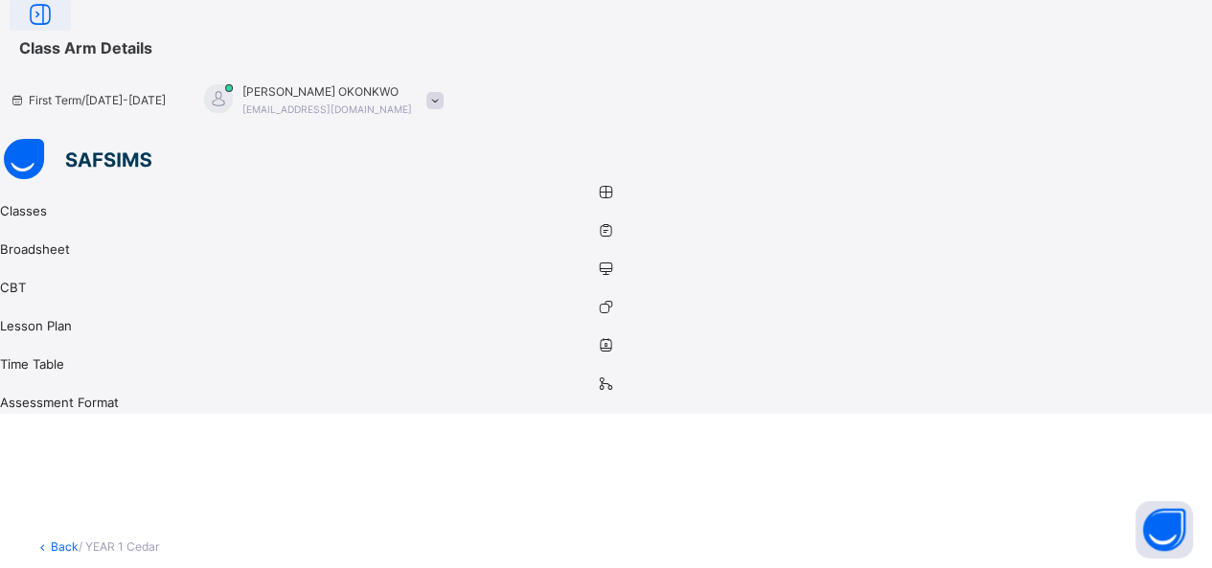
click at [57, 33] on icon at bounding box center [40, 15] width 33 height 34
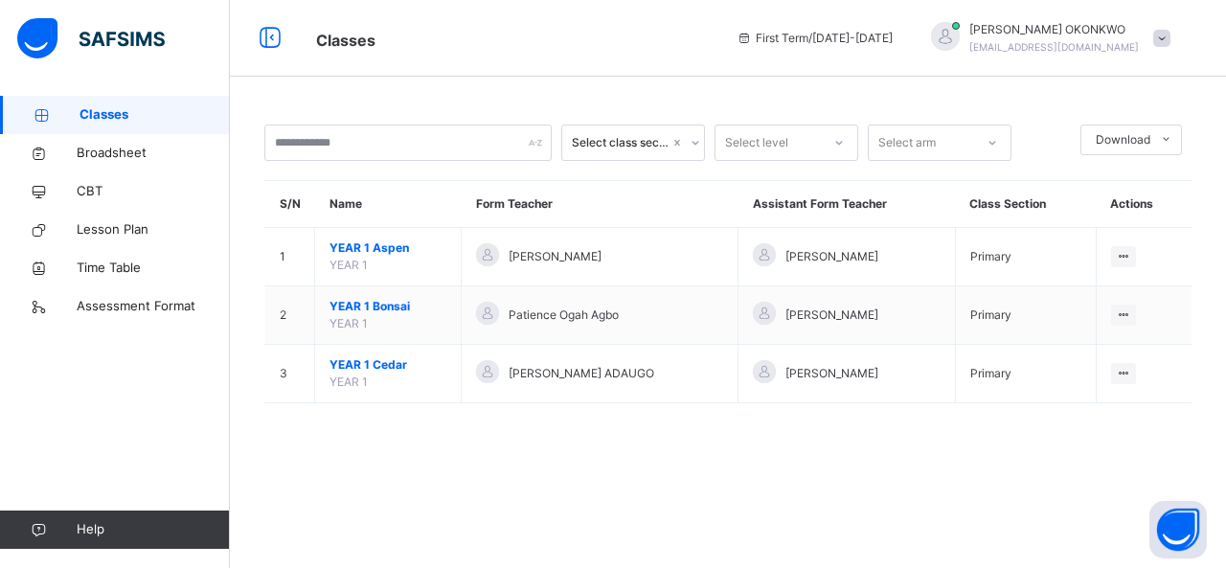
click at [151, 521] on span "Help" at bounding box center [153, 529] width 152 height 19
click at [94, 531] on span "Help" at bounding box center [153, 529] width 152 height 19
click at [125, 460] on div "Classes Broadsheet CBT Lesson Plan Time Table Assessment Format Help" at bounding box center [115, 323] width 230 height 492
